Goal: Information Seeking & Learning: Learn about a topic

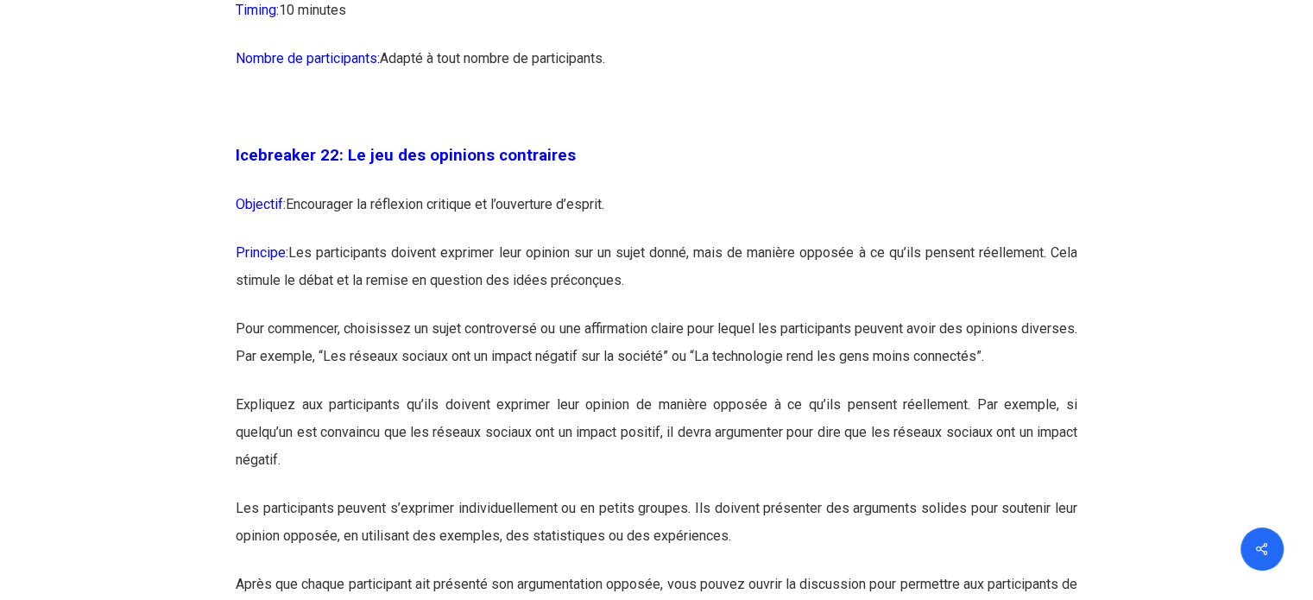
scroll to position [12947, 0]
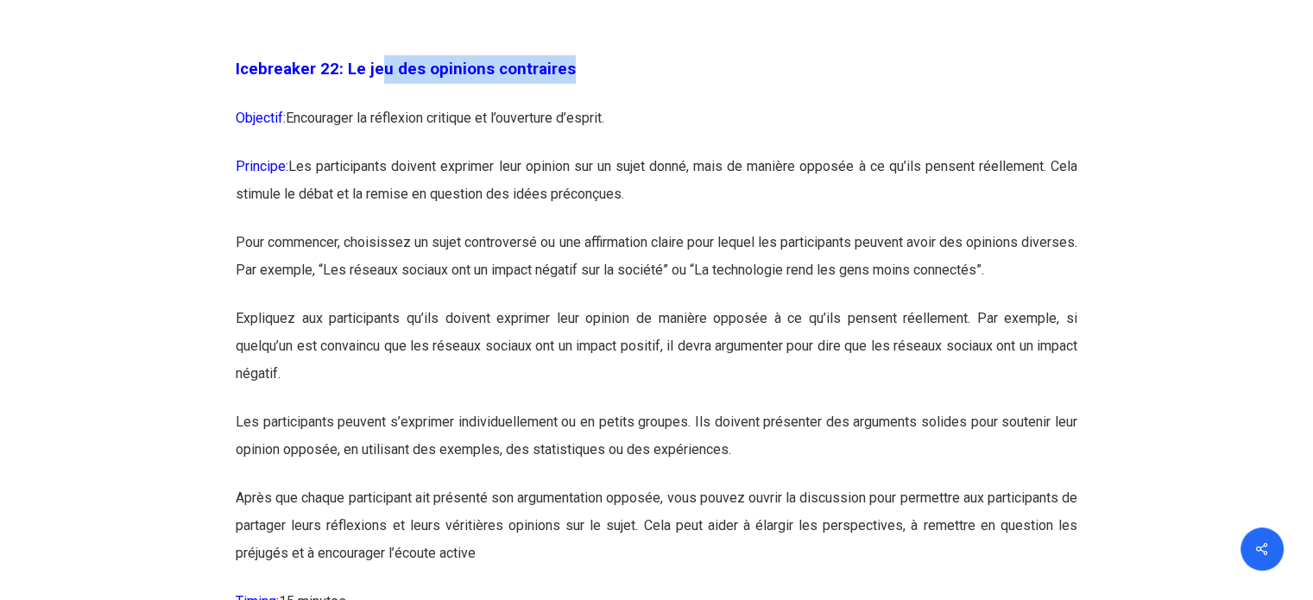
drag, startPoint x: 559, startPoint y: 148, endPoint x: 380, endPoint y: 179, distance: 182.2
click at [380, 104] on p "Icebreaker 22: Le jeu des opinions contraires" at bounding box center [657, 79] width 842 height 49
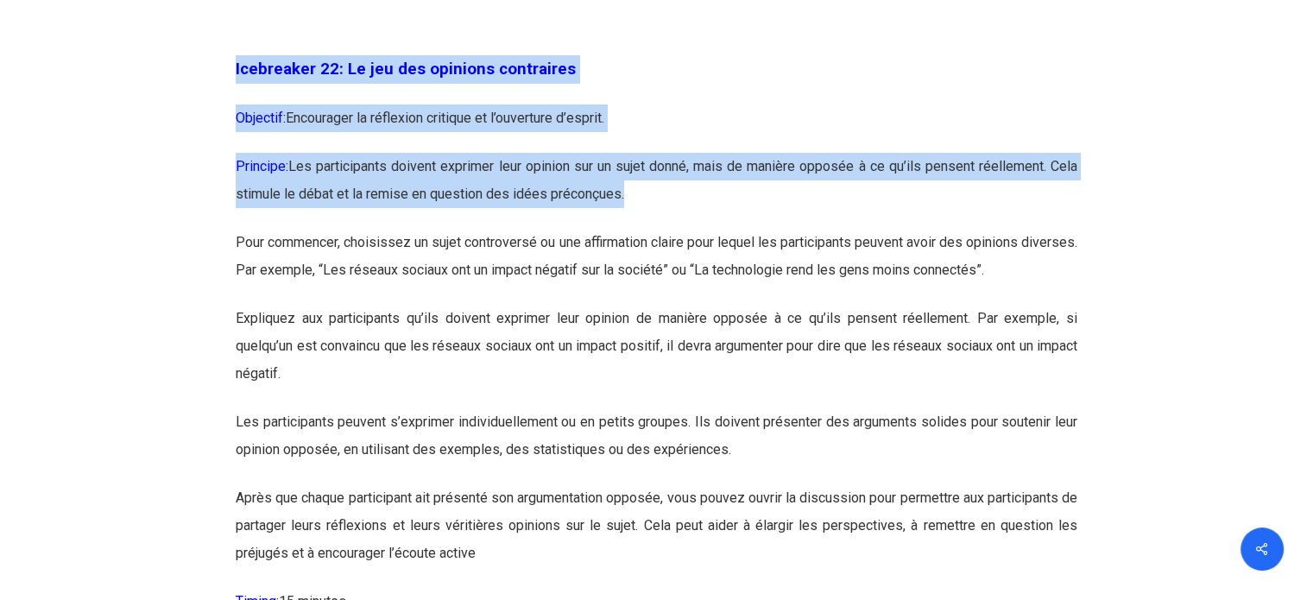
drag, startPoint x: 237, startPoint y: 147, endPoint x: 641, endPoint y: 278, distance: 424.7
copy div "Icebreaker 22: Le jeu des opinions contraires Objectif: Encourager la réflexion…"
